Goal: Task Accomplishment & Management: Complete application form

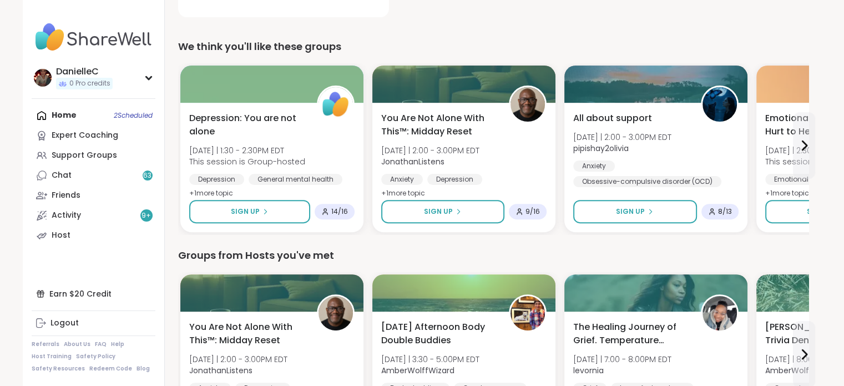
scroll to position [333, 0]
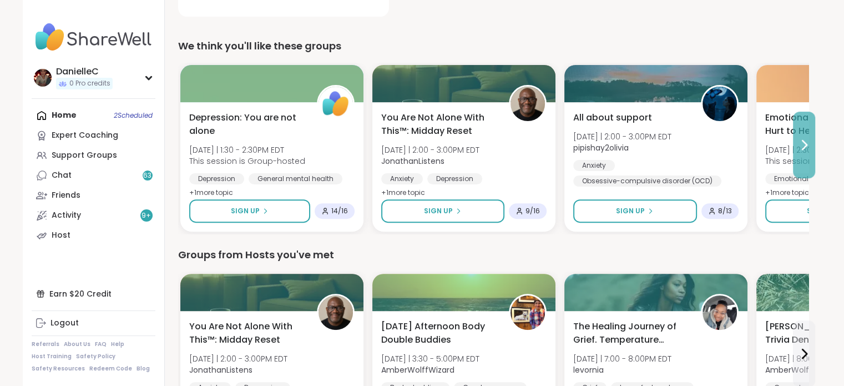
click at [798, 144] on icon at bounding box center [804, 144] width 13 height 13
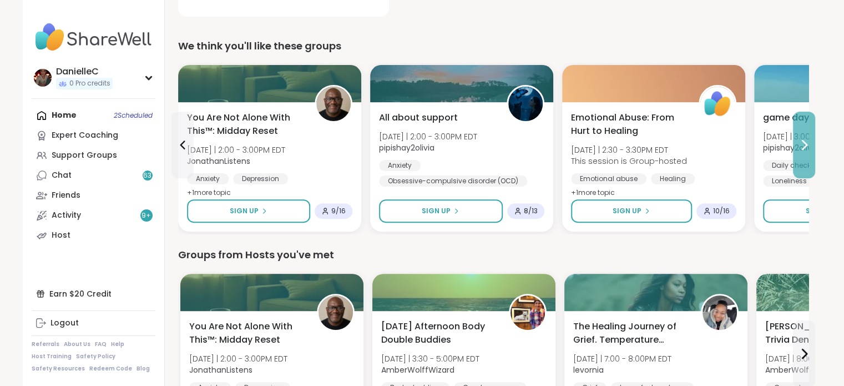
click at [797, 144] on button at bounding box center [804, 145] width 22 height 67
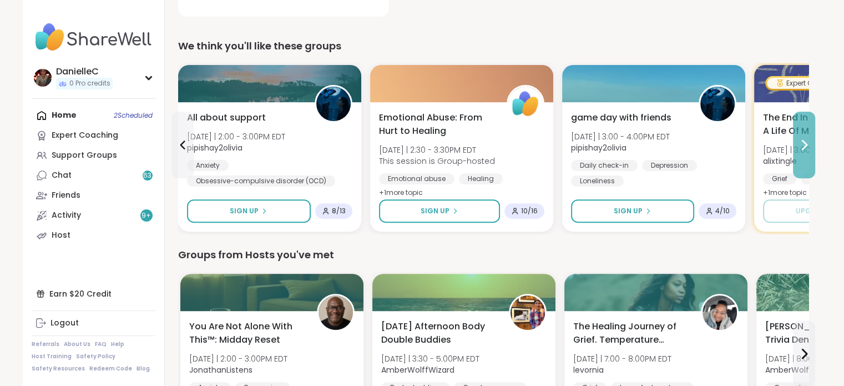
click at [797, 144] on button at bounding box center [804, 145] width 22 height 67
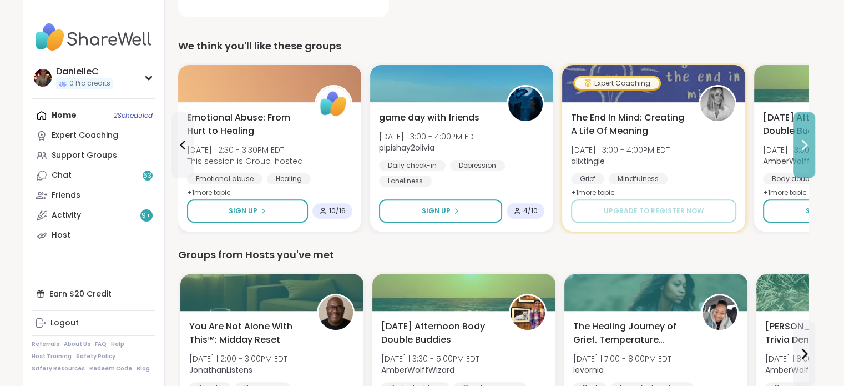
click at [804, 151] on button at bounding box center [804, 145] width 22 height 67
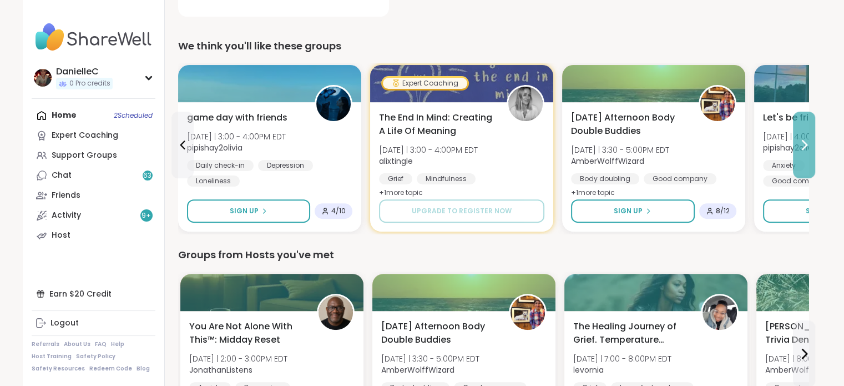
click at [804, 152] on button at bounding box center [804, 145] width 22 height 67
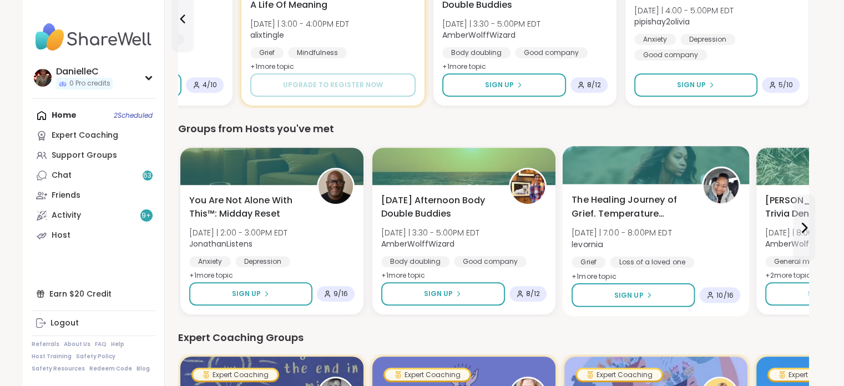
scroll to position [500, 0]
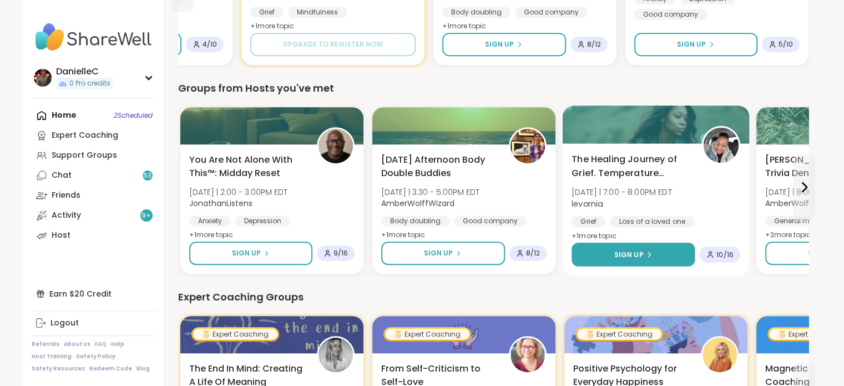
click at [657, 261] on button "Sign Up" at bounding box center [633, 255] width 123 height 24
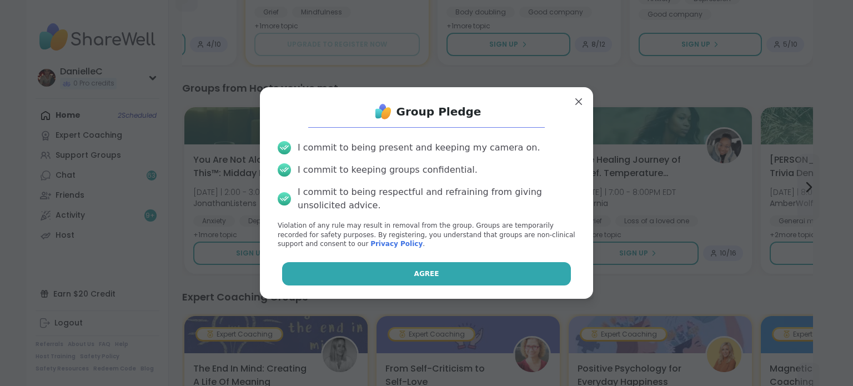
click at [494, 264] on button "Agree" at bounding box center [426, 273] width 289 height 23
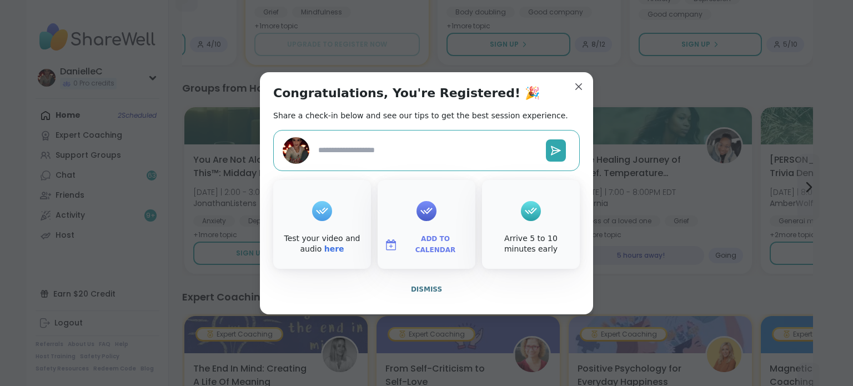
type textarea "*"
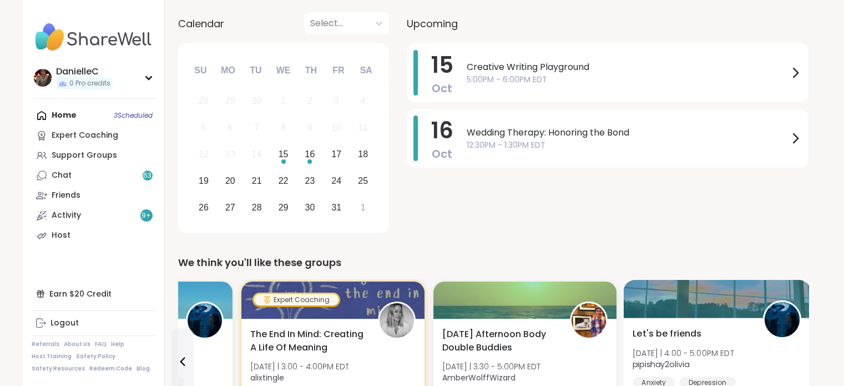
scroll to position [111, 0]
